Goal: Task Accomplishment & Management: Manage account settings

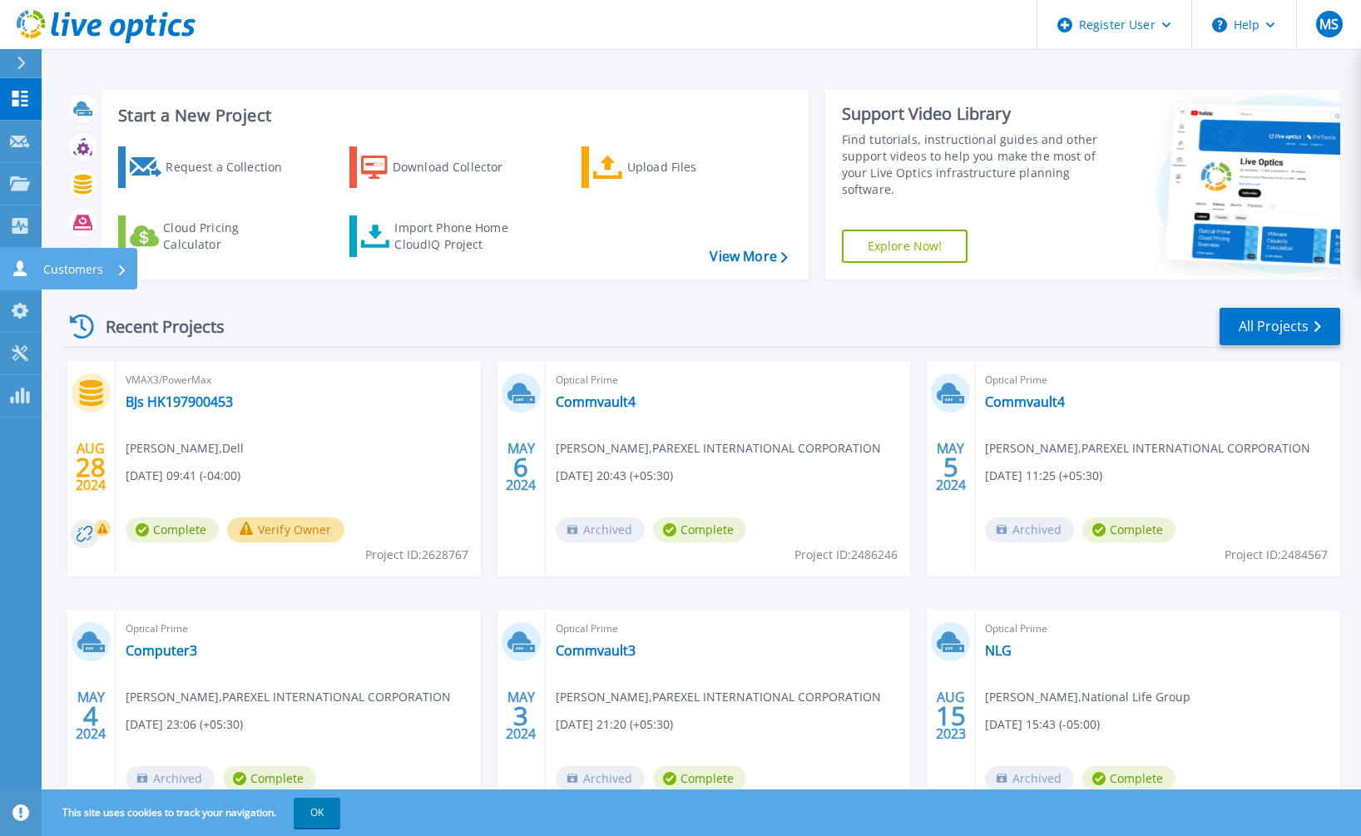
click at [25, 272] on icon at bounding box center [20, 268] width 20 height 16
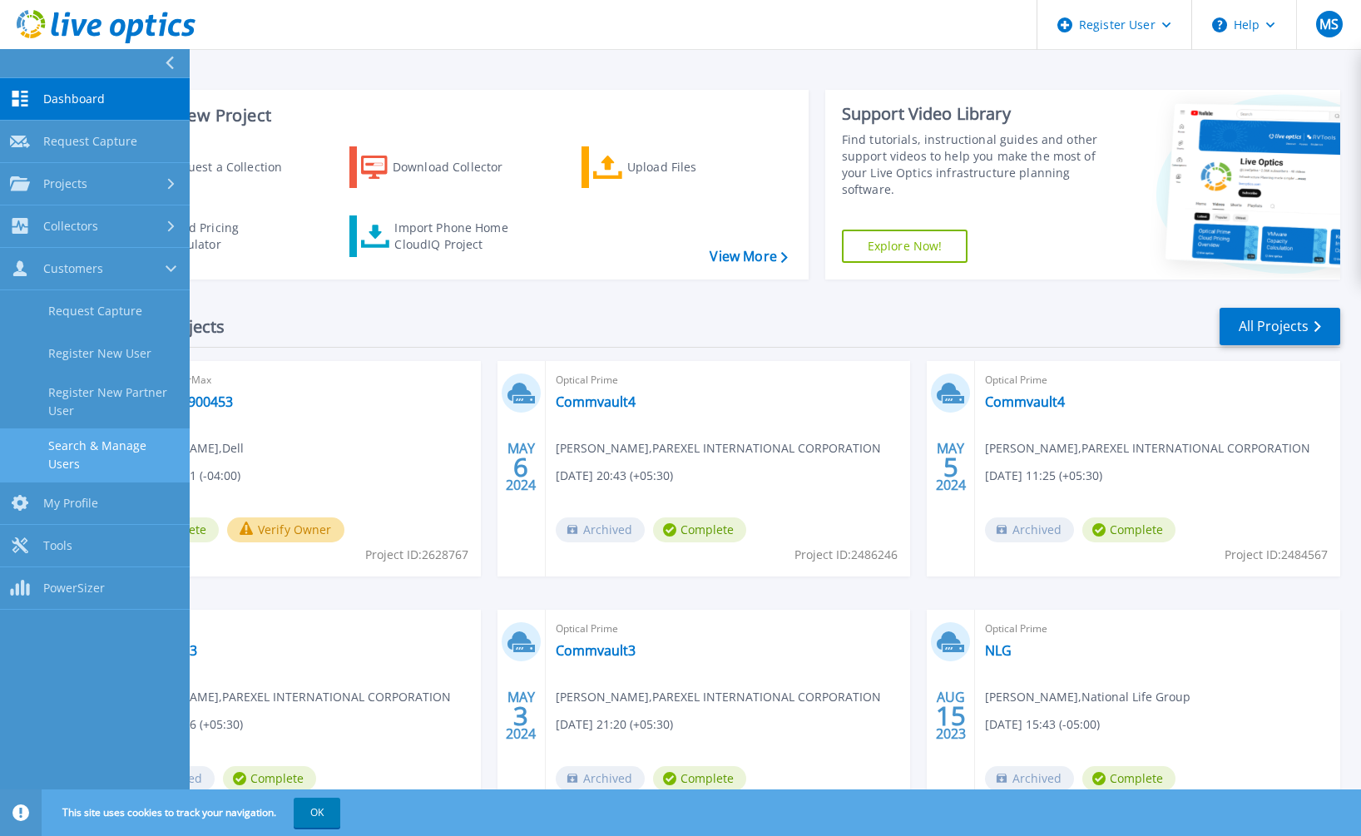
click at [115, 448] on link "Search & Manage Users" at bounding box center [95, 454] width 190 height 53
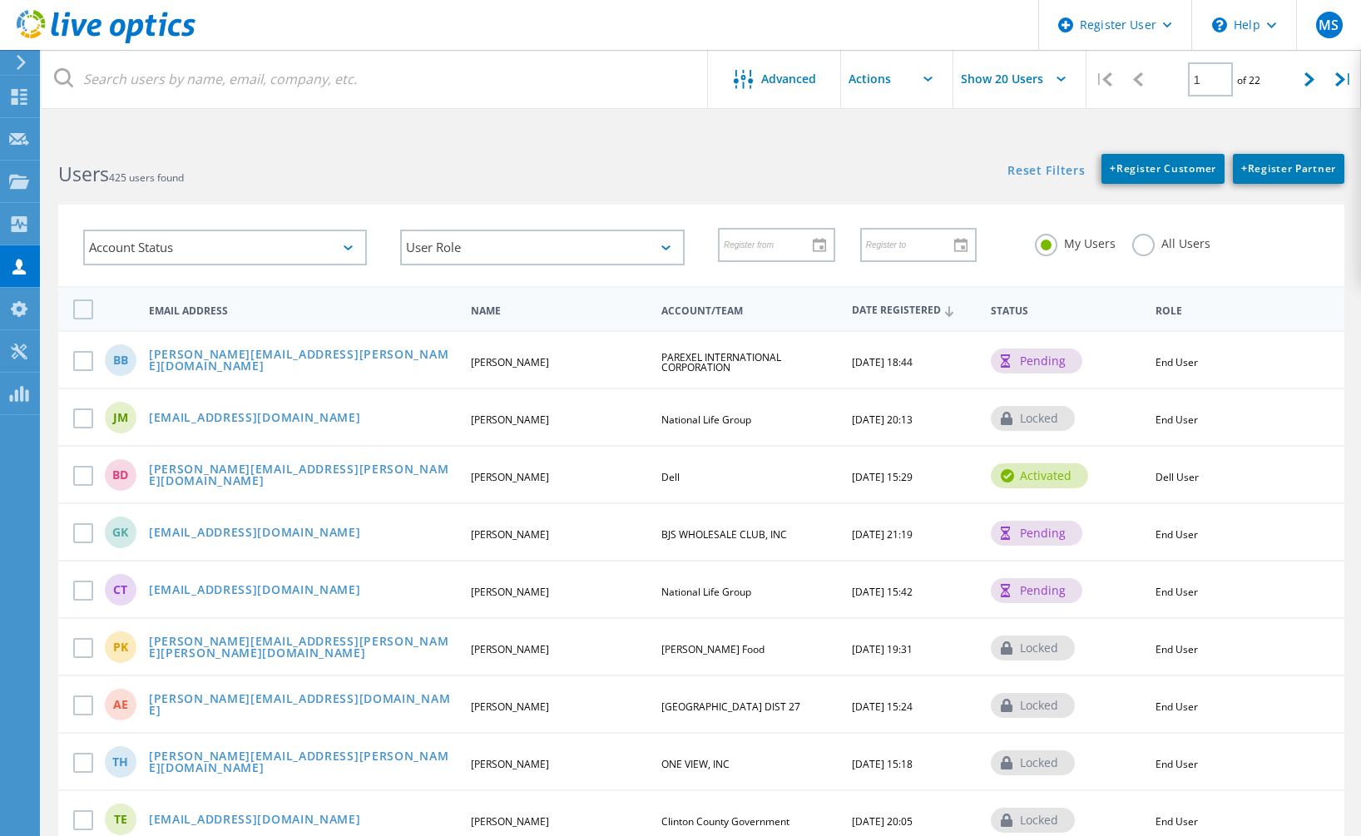
click at [280, 47] on header "Register User \n Help Explore Helpful Articles Contact Support MS Dell User [PE…" at bounding box center [680, 25] width 1361 height 50
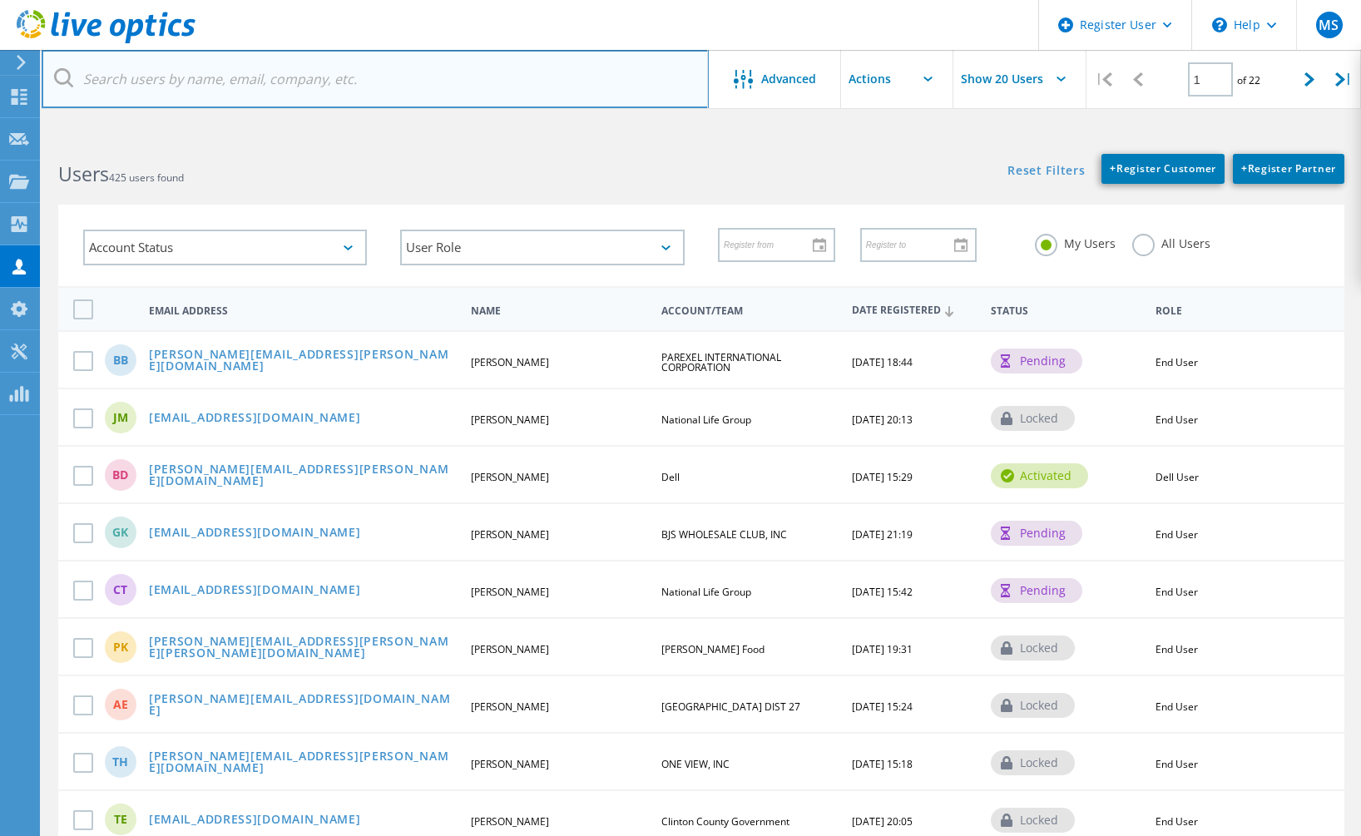
click at [279, 77] on input "text" at bounding box center [375, 79] width 667 height 58
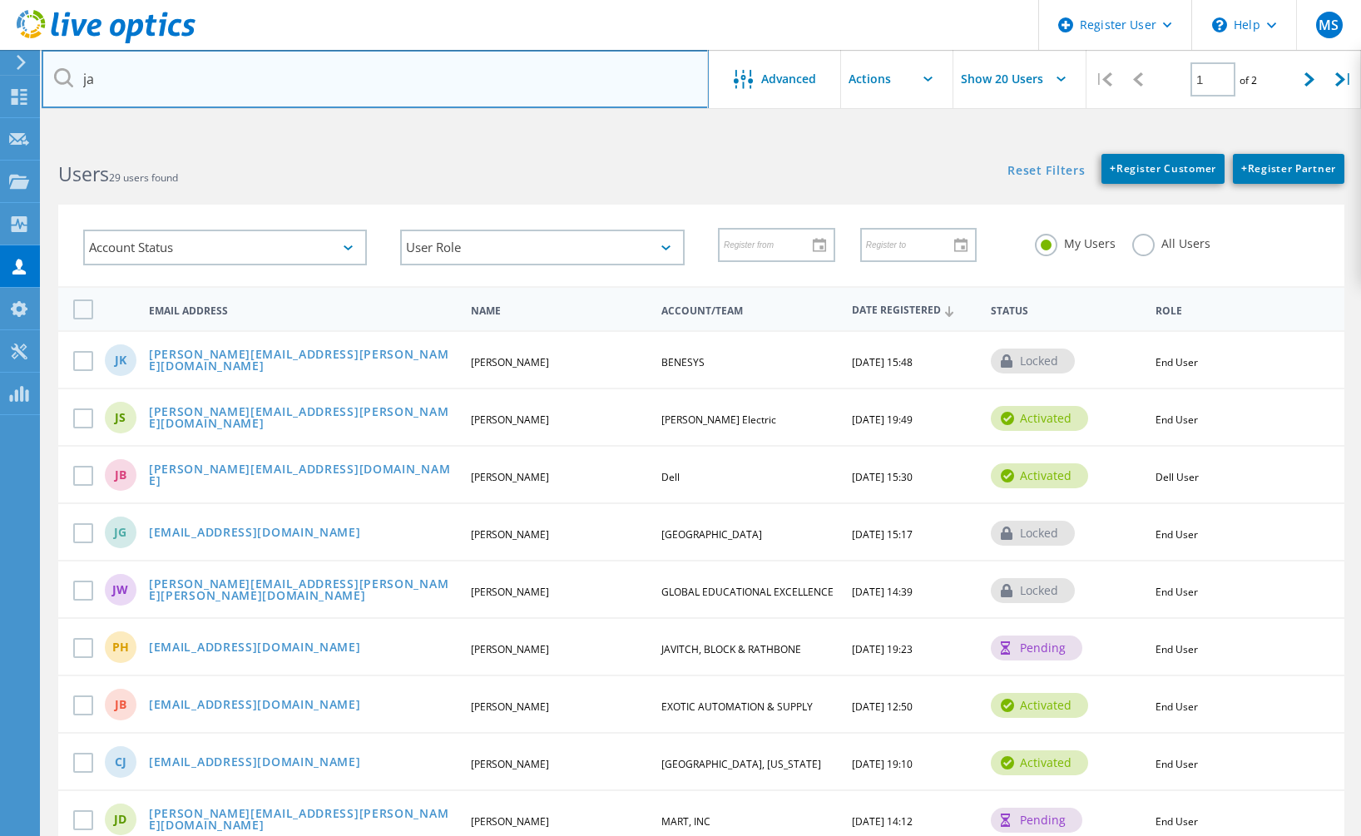
click at [119, 89] on input "ja" at bounding box center [375, 79] width 667 height 58
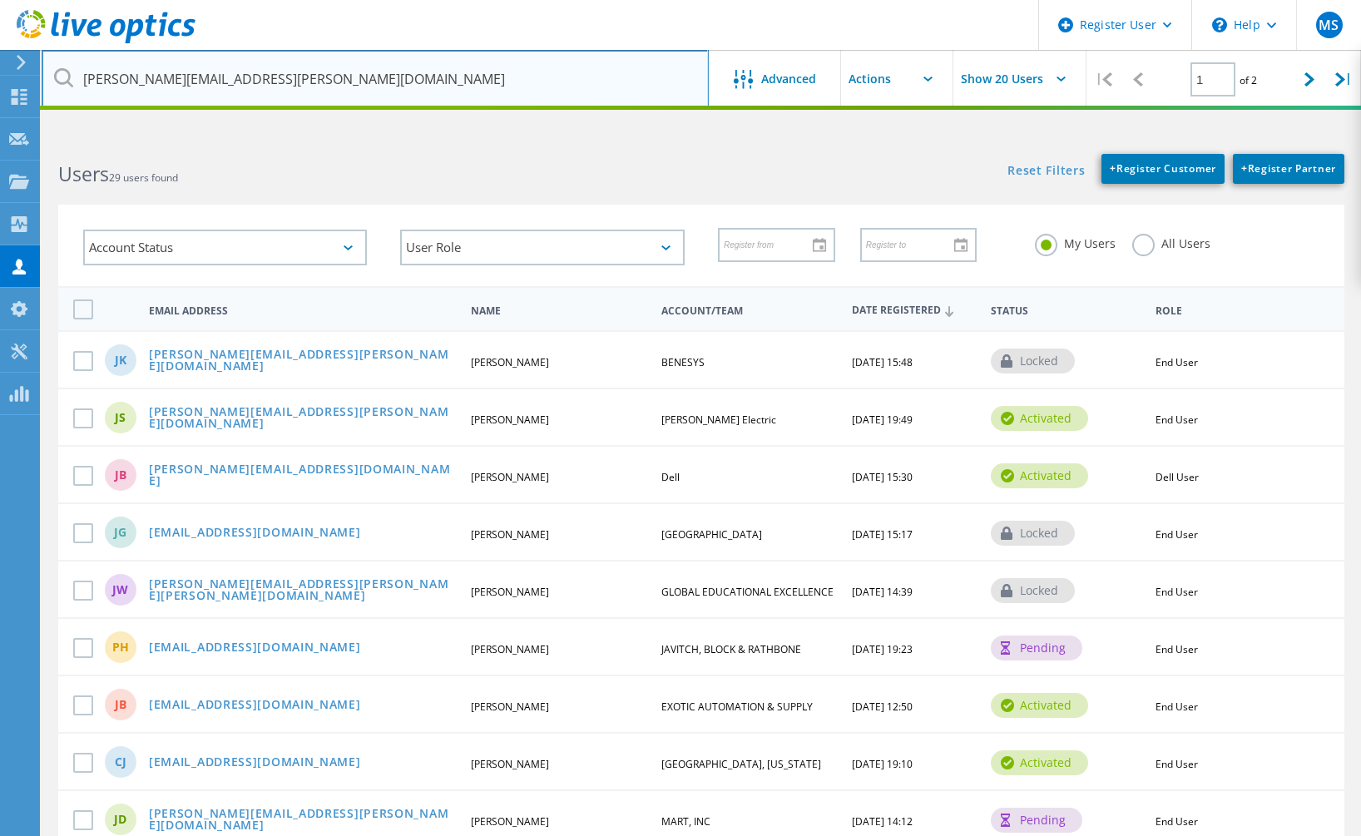
type input "jay.stringfield@se.com"
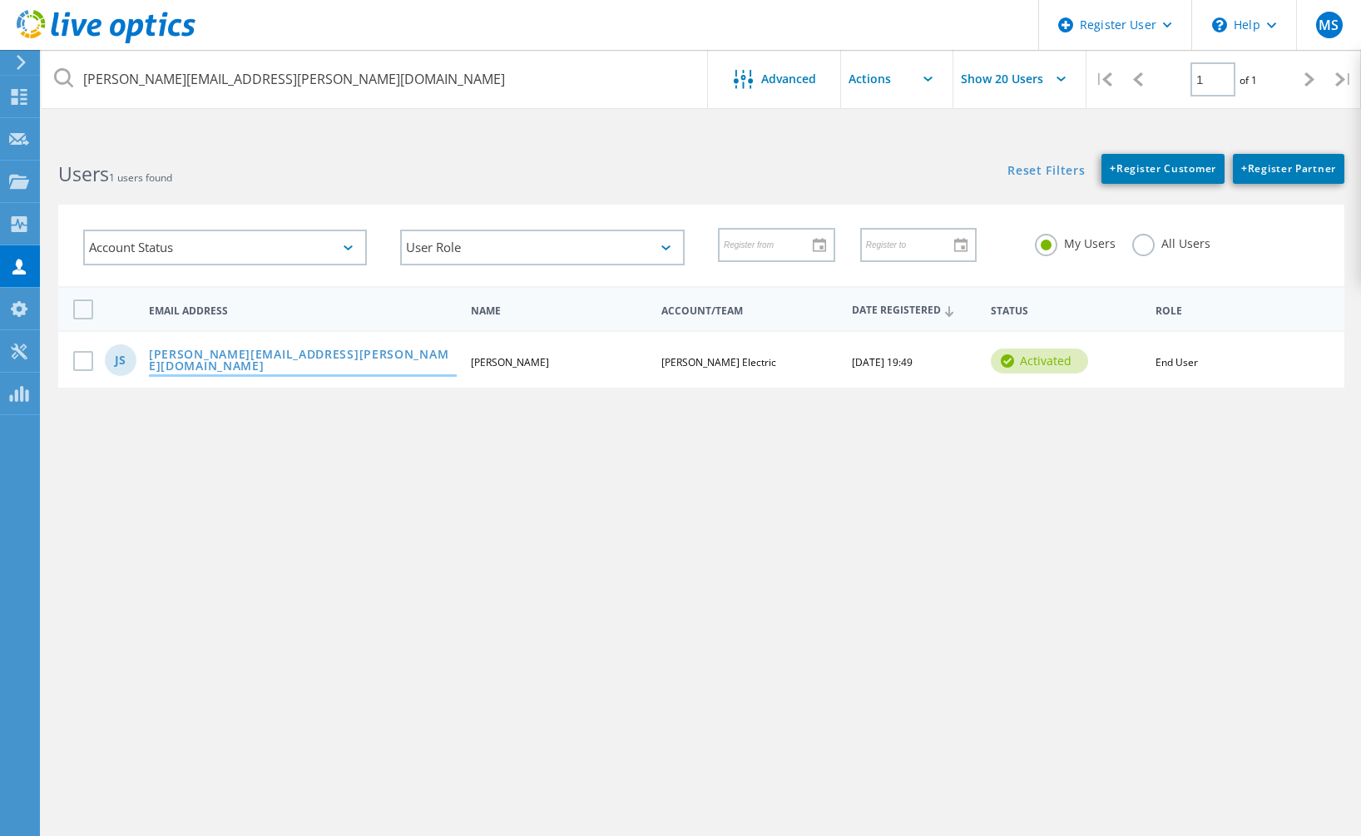
click at [249, 365] on link "Jay.Stringfield@se.com" at bounding box center [303, 362] width 308 height 26
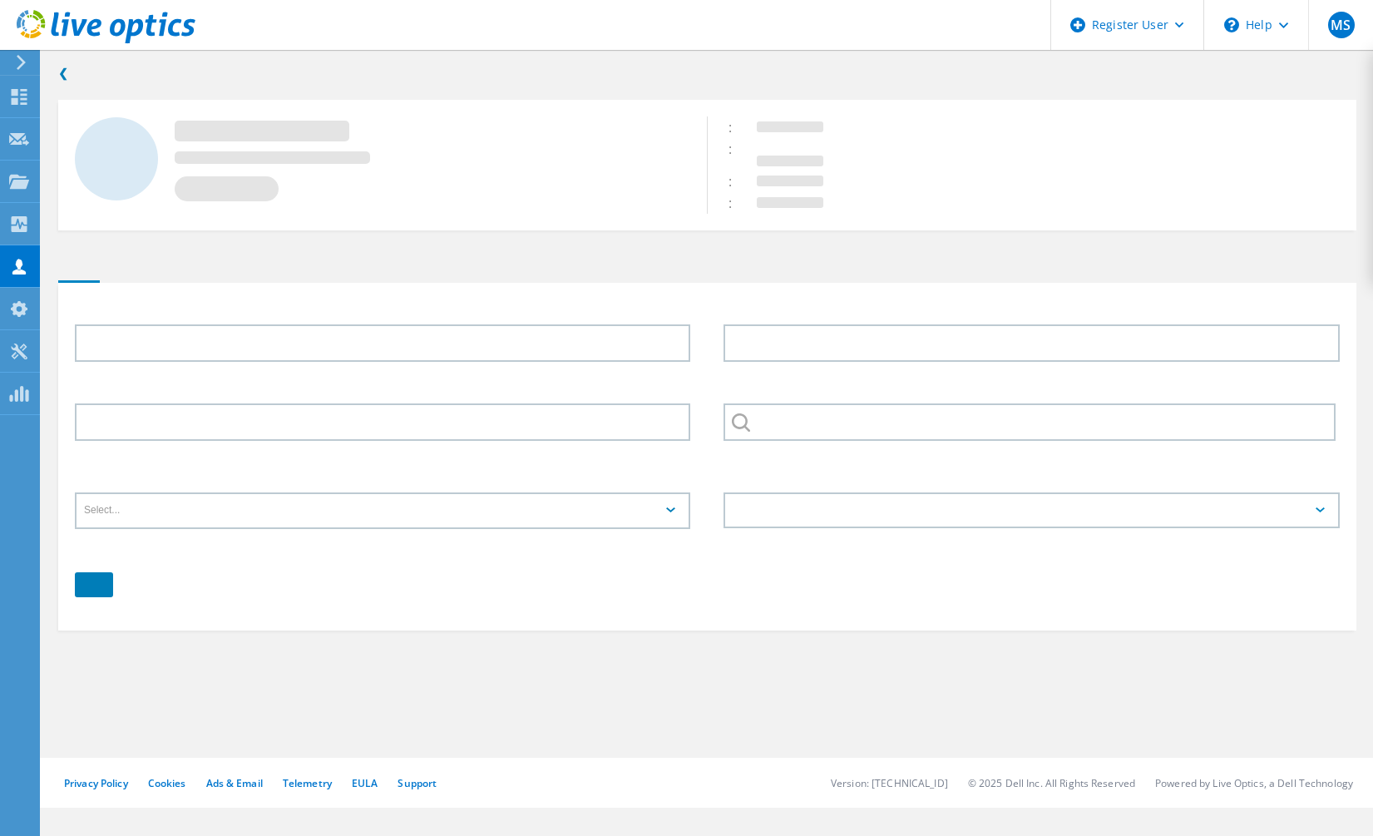
type input "Jay"
type input "Stringfield"
type input "Schneider Electric"
type input "English"
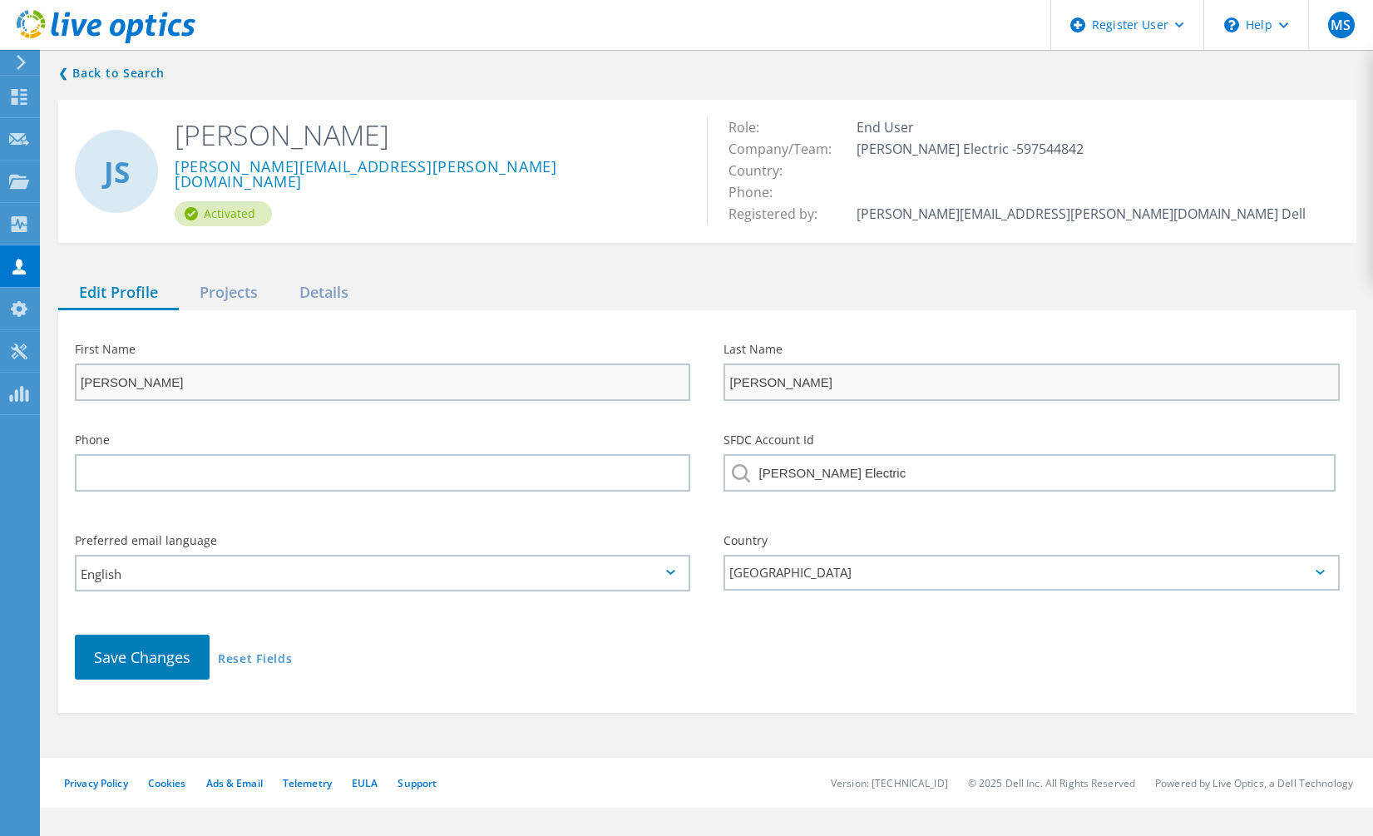
click at [166, 269] on div "❮ Back to Search JS Jay Stringfield Jay.Stringfield@se.com Activated Role: End …" at bounding box center [708, 388] width 1332 height 683
drag, startPoint x: 184, startPoint y: 276, endPoint x: 199, endPoint y: 283, distance: 16.4
click at [188, 278] on div "Projects" at bounding box center [229, 293] width 100 height 34
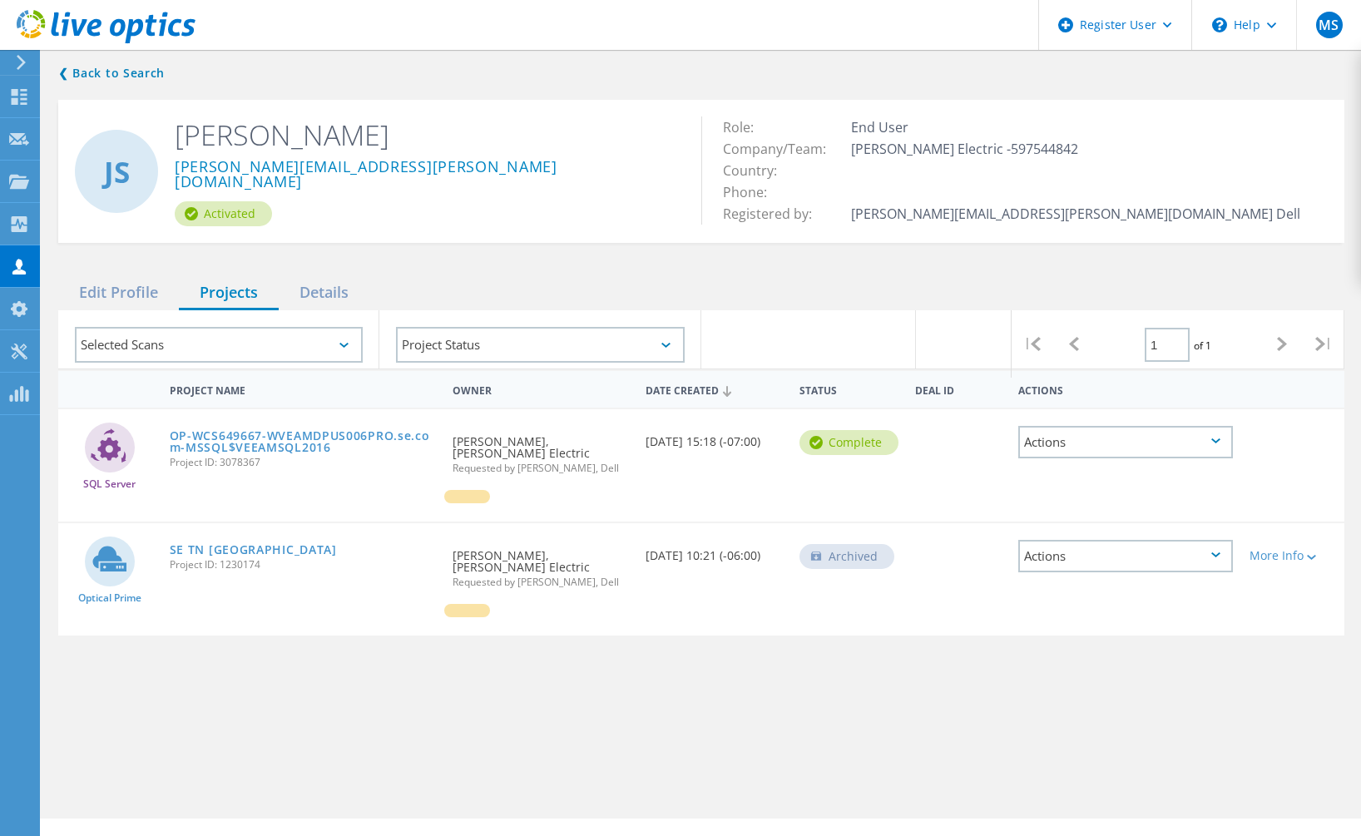
click at [321, 643] on div "Project Name Owner Date Created Status Deal Id Actions SQL Server OP-WCS649667-…" at bounding box center [701, 585] width 1286 height 433
click at [252, 423] on div "OP-WCS649667-WVEAMDPUS006PRO.se.com-MSSQL$VEEAMSQL2016 Project ID: 3078367" at bounding box center [302, 446] width 283 height 75
click at [249, 448] on link "OP-WCS649667-WVEAMDPUS006PRO.se.com-MSSQL$VEEAMSQL2016" at bounding box center [303, 441] width 266 height 23
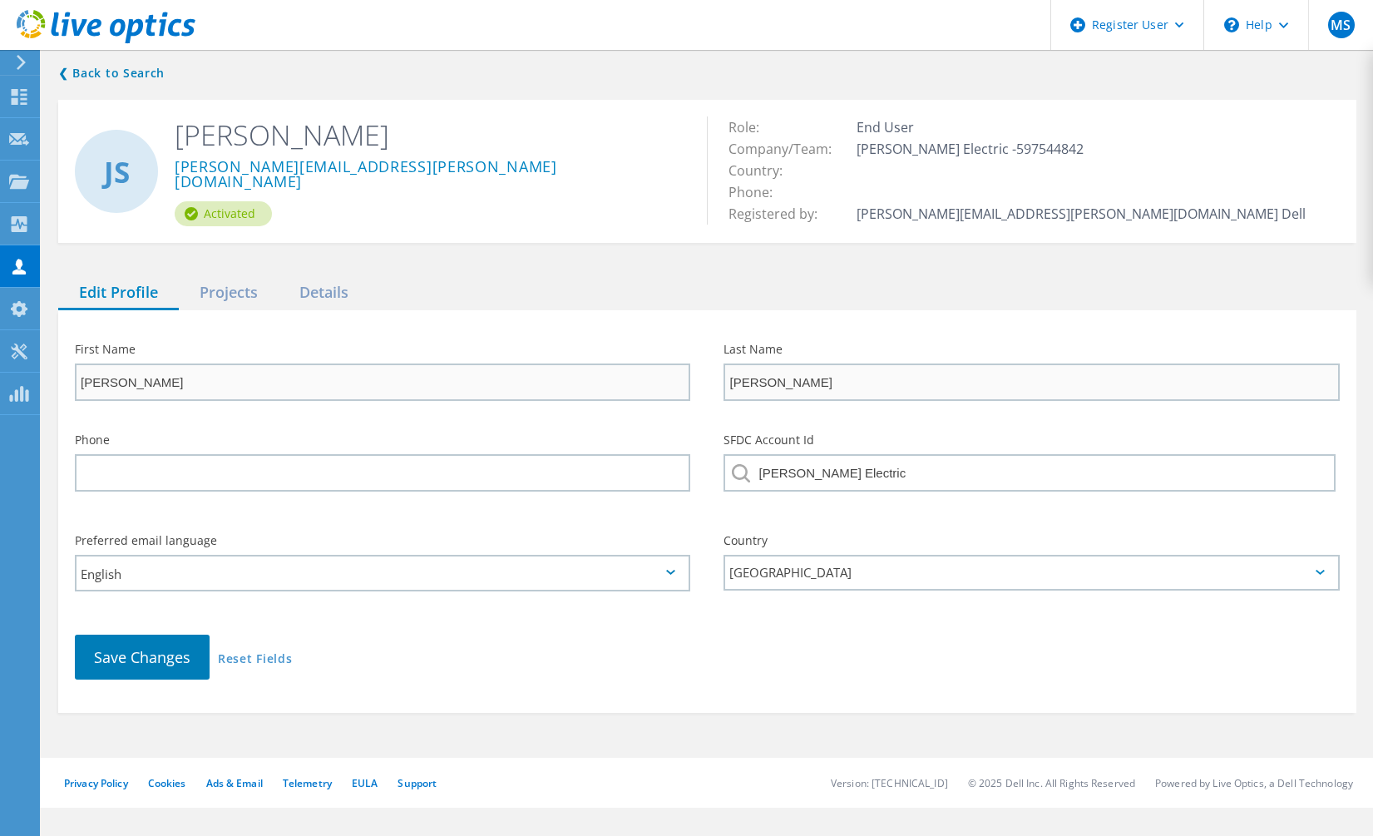
click at [397, 267] on div "❮ Back to Search JS Jay Stringfield Jay.Stringfield@se.com Activated Role: End …" at bounding box center [708, 388] width 1332 height 683
click at [225, 292] on div "Projects" at bounding box center [229, 293] width 100 height 34
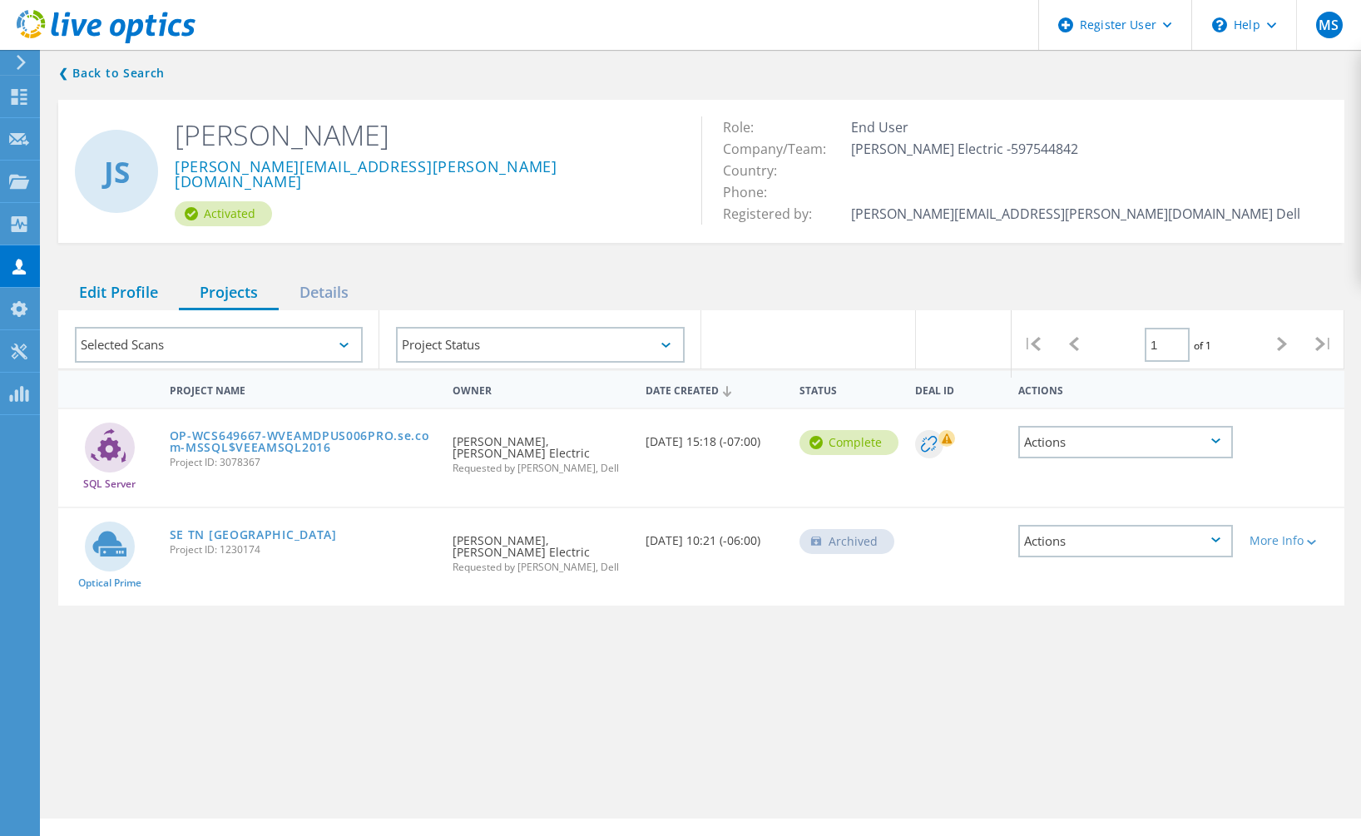
click at [133, 287] on div "Edit Profile" at bounding box center [118, 293] width 121 height 34
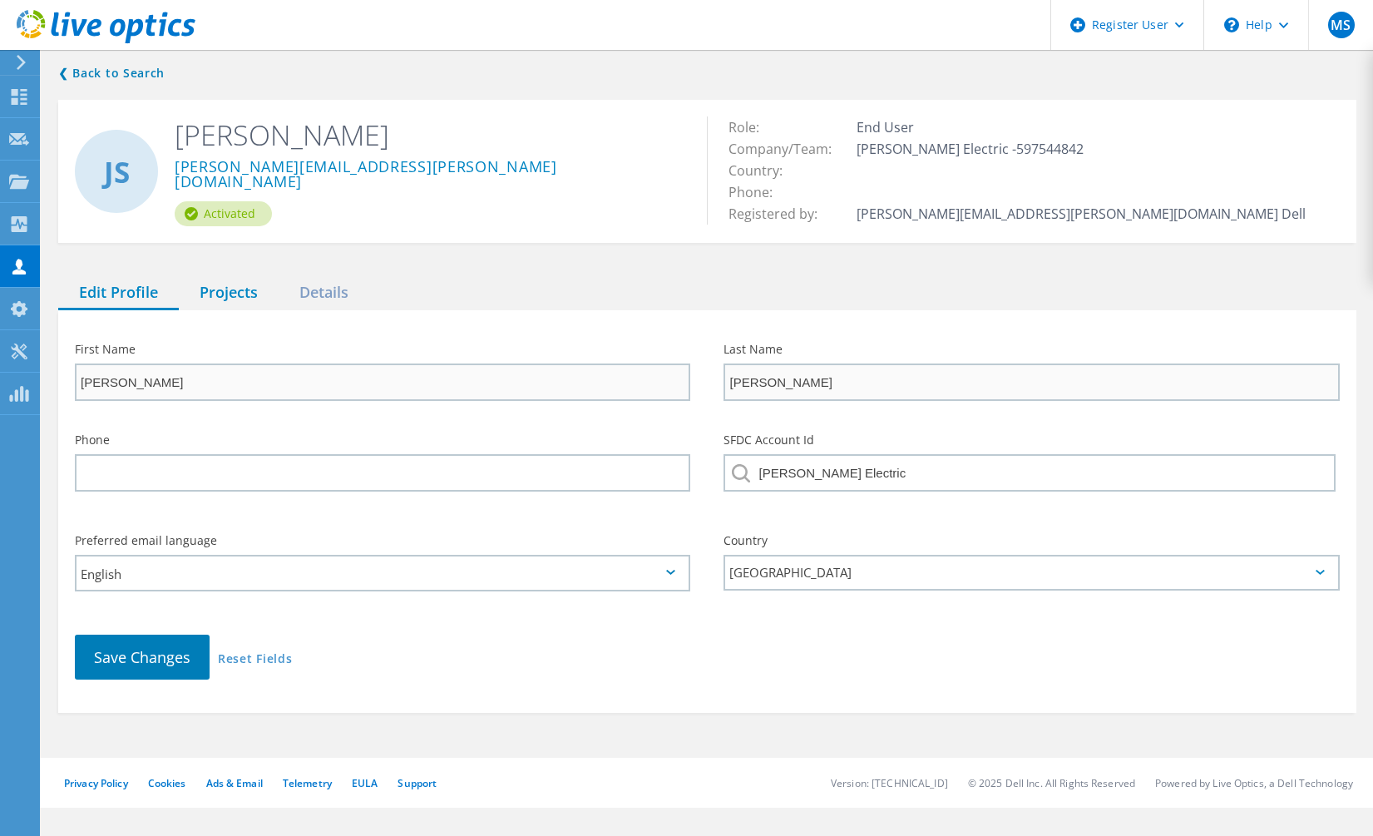
click at [231, 291] on div "Projects" at bounding box center [229, 293] width 100 height 34
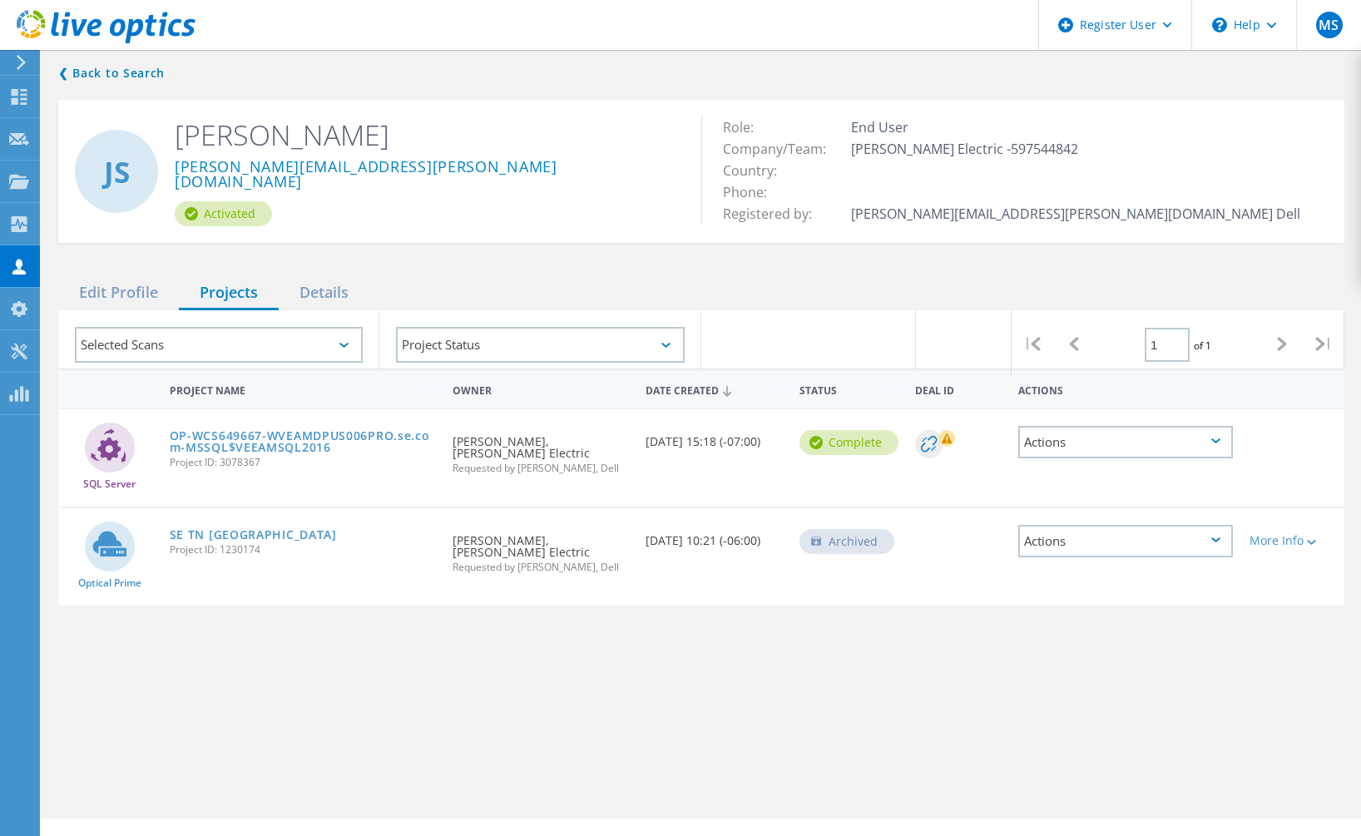
click at [558, 274] on div "❮ Back to Search JS Jay Stringfield Jay.Stringfield@se.com Activated Role: End …" at bounding box center [701, 433] width 1319 height 772
click at [1200, 449] on div "Actions" at bounding box center [1125, 442] width 215 height 32
click at [1286, 381] on div at bounding box center [1292, 388] width 103 height 31
click at [1226, 455] on div "Actions" at bounding box center [1125, 442] width 215 height 32
click at [996, 272] on div "❮ Back to Search JS Jay Stringfield Jay.Stringfield@se.com Activated Role: End …" at bounding box center [701, 433] width 1319 height 772
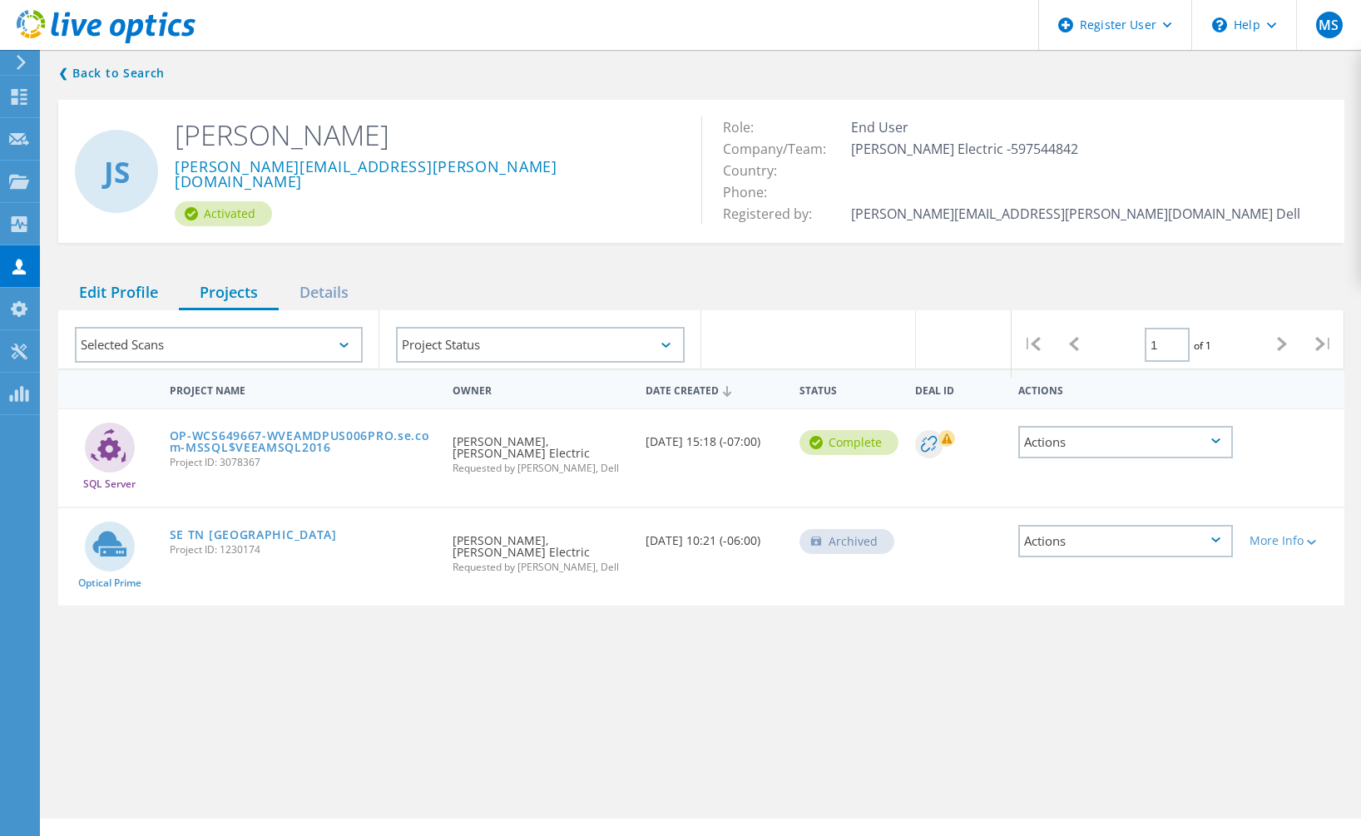
click at [140, 283] on div "Edit Profile" at bounding box center [118, 293] width 121 height 34
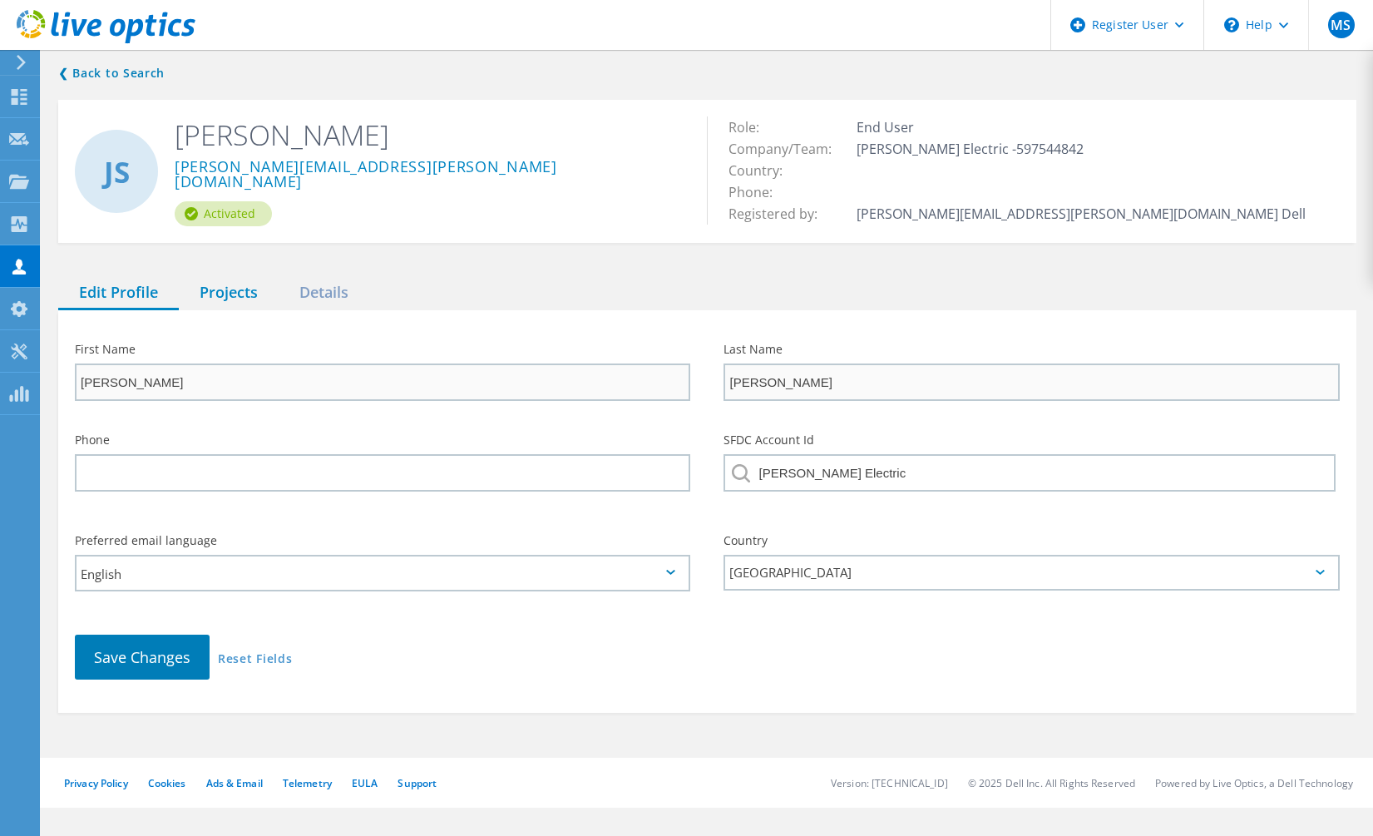
click at [230, 291] on div "Projects" at bounding box center [229, 293] width 100 height 34
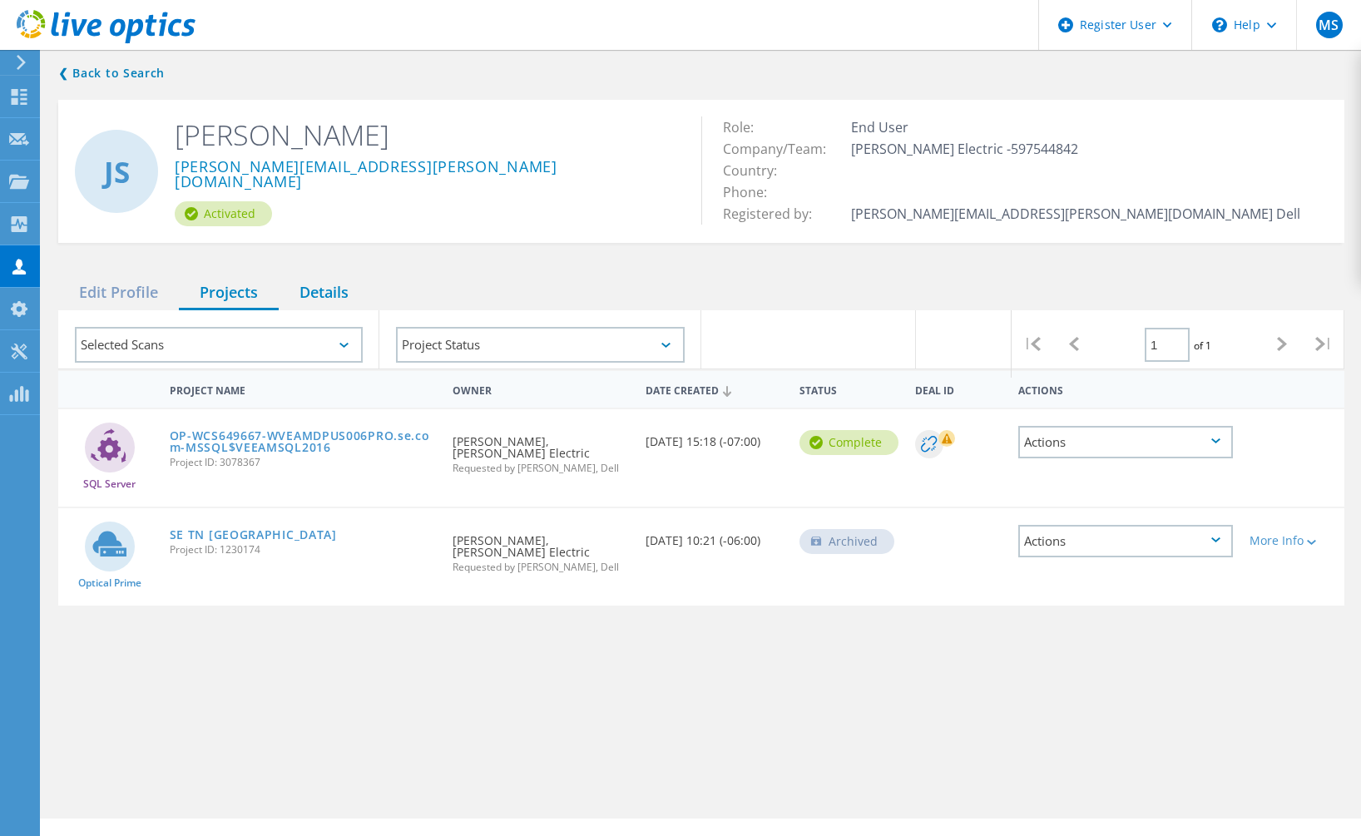
click at [343, 296] on div "Details" at bounding box center [324, 293] width 91 height 34
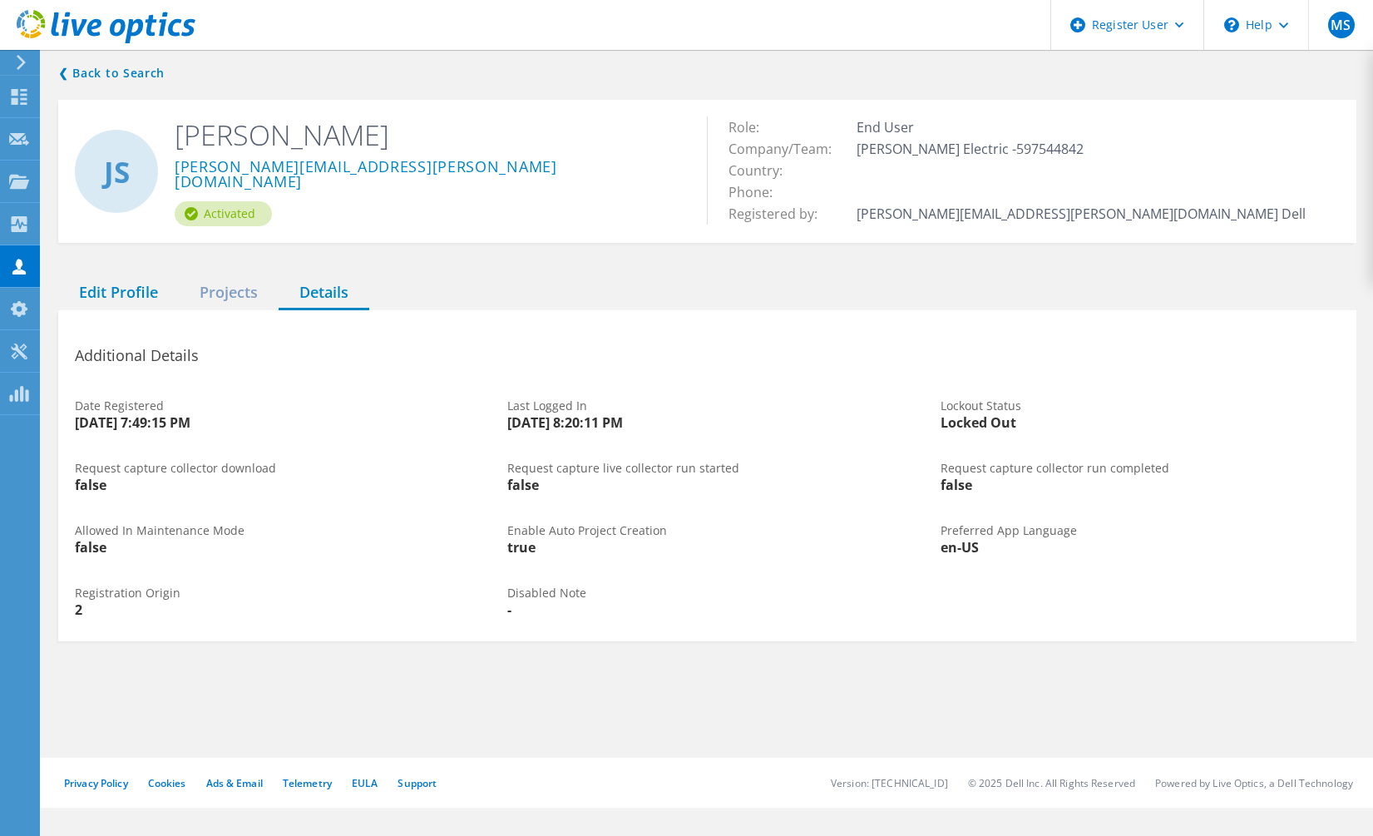
click at [114, 292] on div "Edit Profile" at bounding box center [118, 293] width 121 height 34
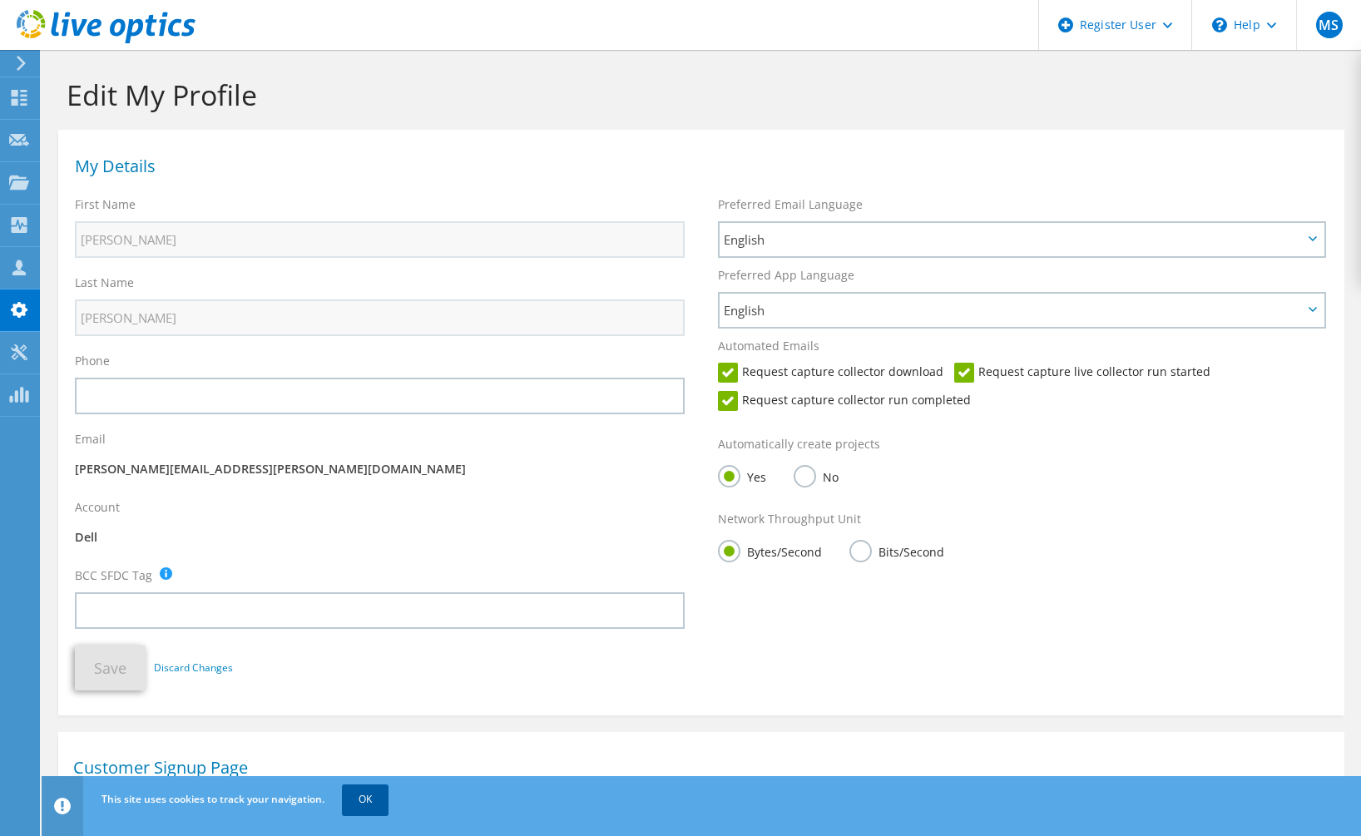
click at [369, 793] on link "OK" at bounding box center [365, 799] width 47 height 30
